Goal: Task Accomplishment & Management: Use online tool/utility

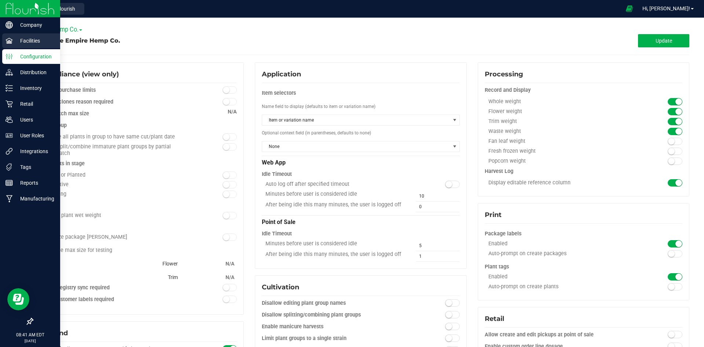
click at [28, 45] on p "Facilities" at bounding box center [35, 40] width 44 height 9
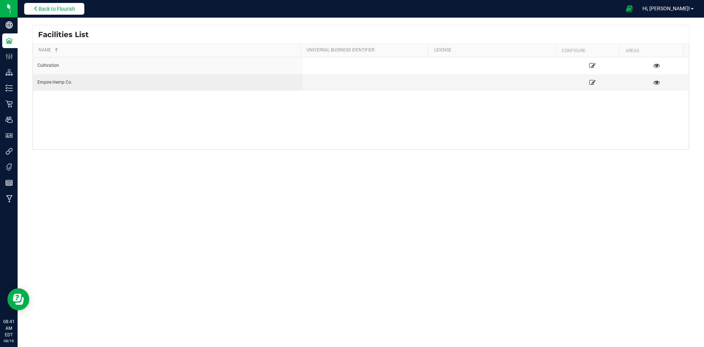
click at [67, 4] on button "Back to Flourish" at bounding box center [54, 9] width 60 height 12
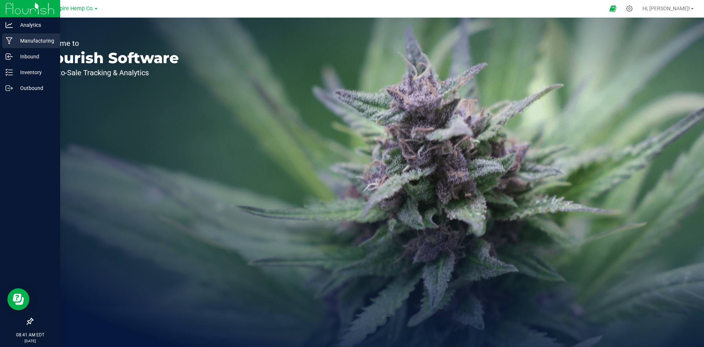
click at [18, 39] on p "Manufacturing" at bounding box center [35, 40] width 44 height 9
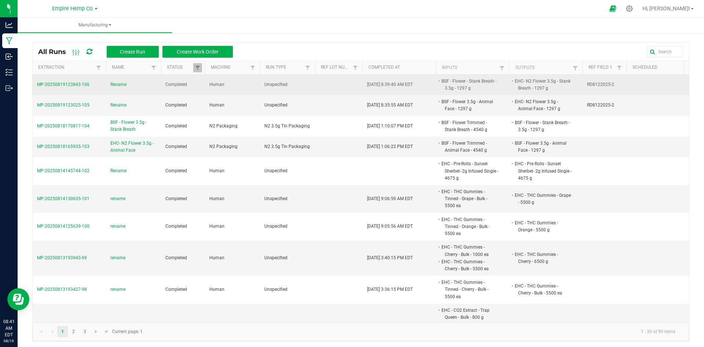
click at [117, 84] on span "Rename" at bounding box center [118, 84] width 16 height 7
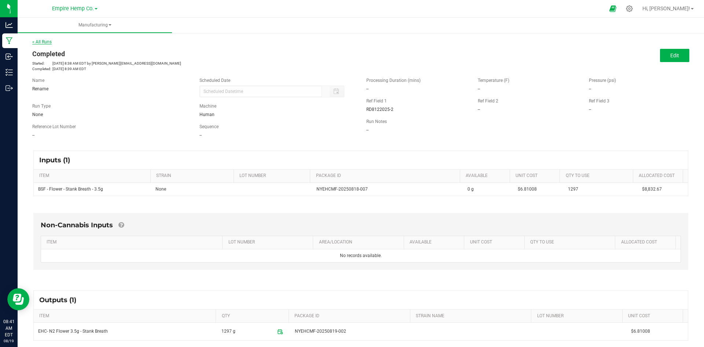
click at [39, 42] on link "< All Runs" at bounding box center [41, 41] width 19 height 5
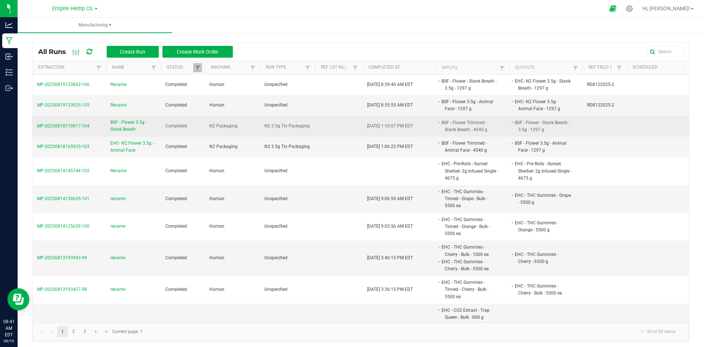
click at [71, 123] on span "MP-20250818170817-104" at bounding box center [63, 125] width 52 height 5
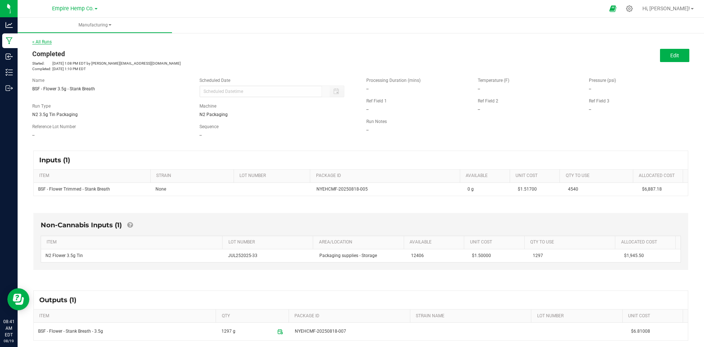
click at [39, 42] on link "< All Runs" at bounding box center [41, 41] width 19 height 5
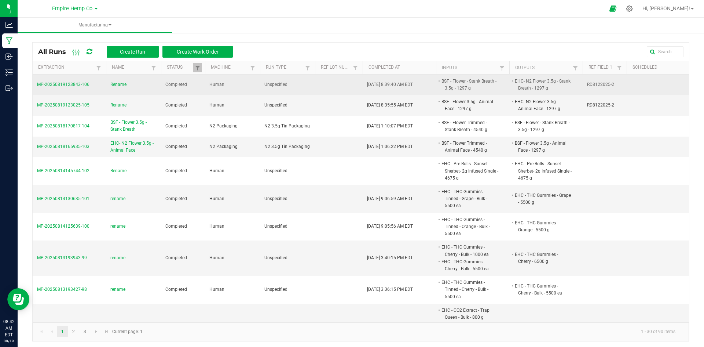
click at [114, 83] on span "Rename" at bounding box center [118, 84] width 16 height 7
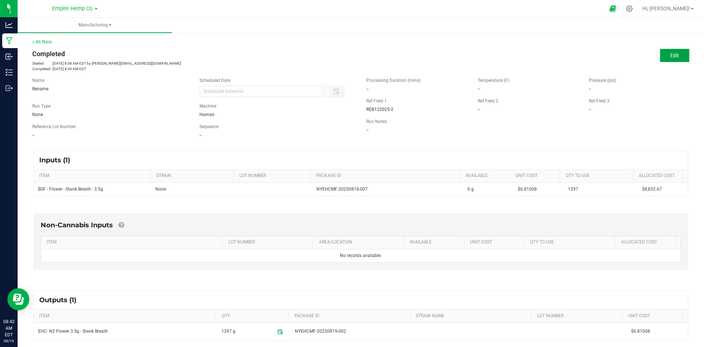
click at [671, 56] on span "Edit" at bounding box center [675, 55] width 9 height 6
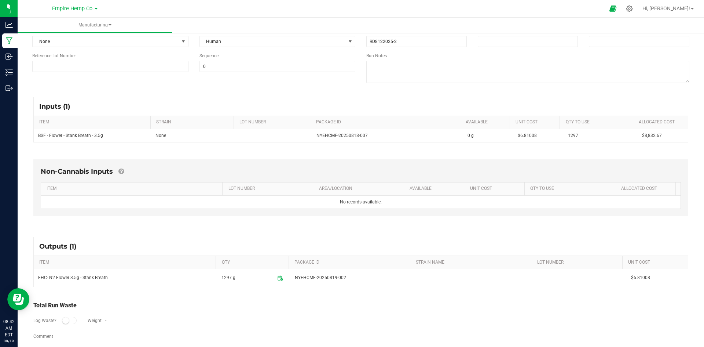
scroll to position [83, 0]
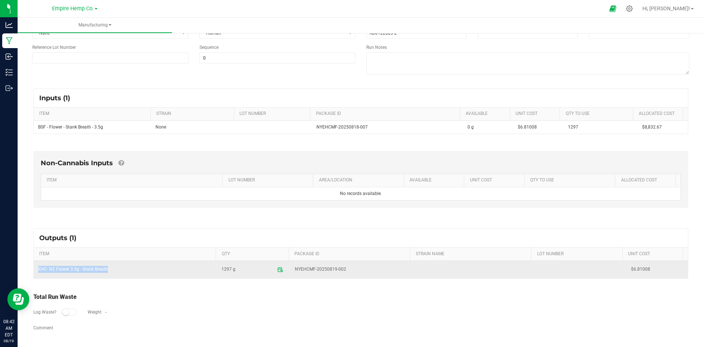
copy td "EHC- N2 Flower 3.5g - Stank Breath"
drag, startPoint x: 37, startPoint y: 270, endPoint x: 110, endPoint y: 271, distance: 73.4
click at [110, 271] on td "EHC- N2 Flower 3.5g - Stank Breath" at bounding box center [125, 270] width 183 height 18
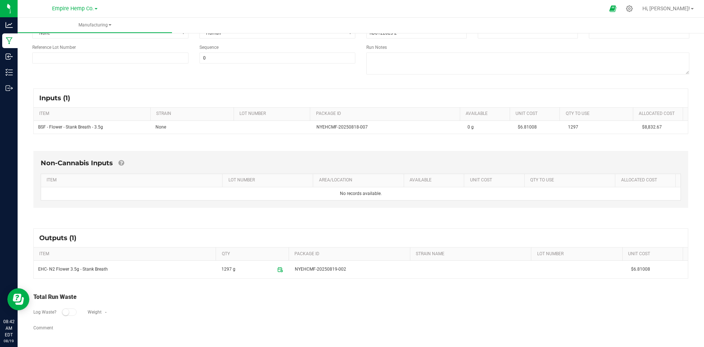
click at [108, 295] on div "Total Run Waste" at bounding box center [360, 296] width 655 height 9
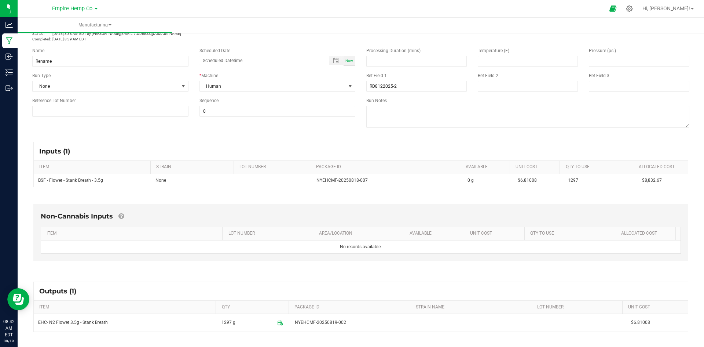
scroll to position [0, 0]
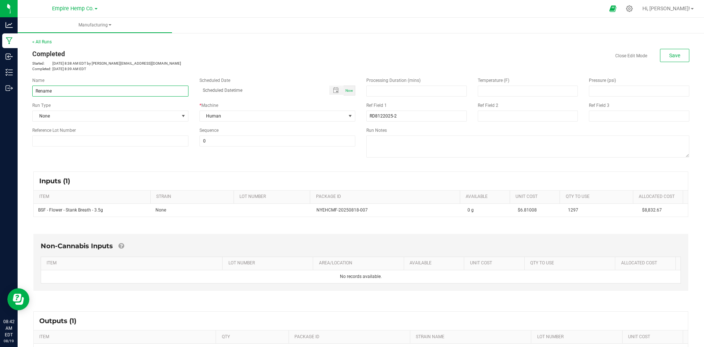
drag, startPoint x: 69, startPoint y: 91, endPoint x: 31, endPoint y: 87, distance: 38.0
click at [31, 87] on div "Name Rename" at bounding box center [110, 86] width 167 height 19
paste input "EHC- N2 Flower 3.5g - Stank Breath"
type input "EHC- N2 Flower 3.5g - Stank Breath"
click at [500, 119] on input at bounding box center [528, 115] width 101 height 11
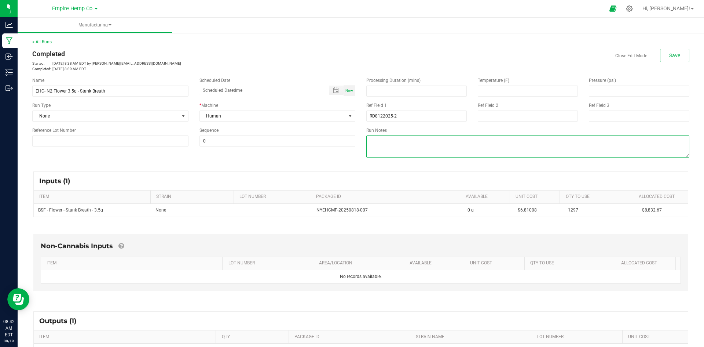
click at [441, 152] on textarea at bounding box center [528, 146] width 323 height 22
type textarea "Rename"
click at [660, 56] on button "Save" at bounding box center [674, 55] width 29 height 13
